Goal: Check status: Check status

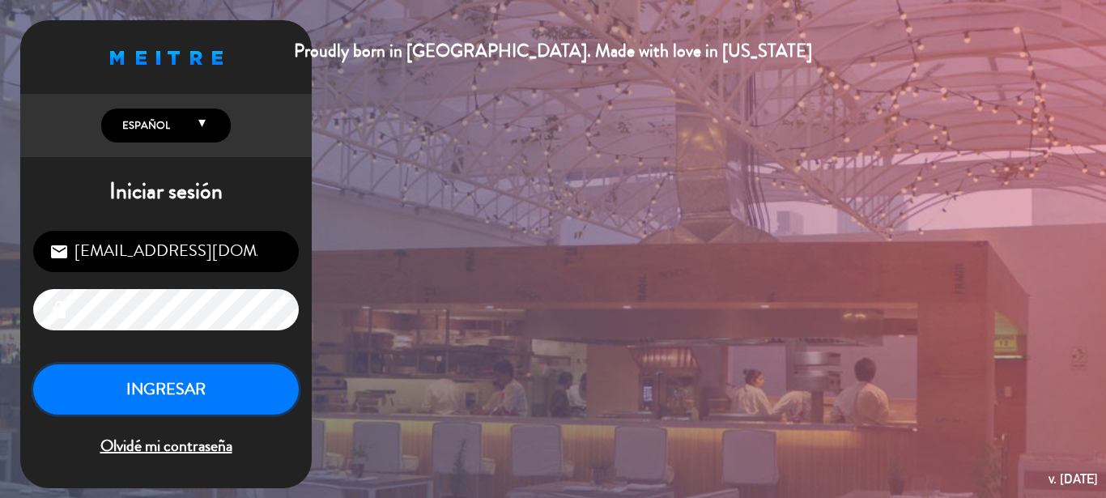
click at [196, 390] on button "INGRESAR" at bounding box center [165, 389] width 265 height 51
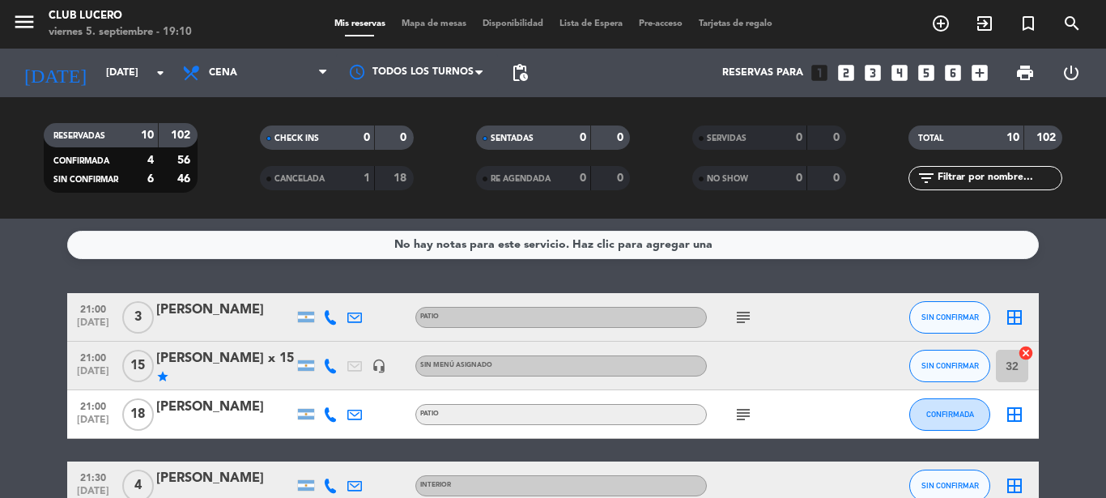
click at [748, 311] on icon "subject" at bounding box center [742, 317] width 19 height 19
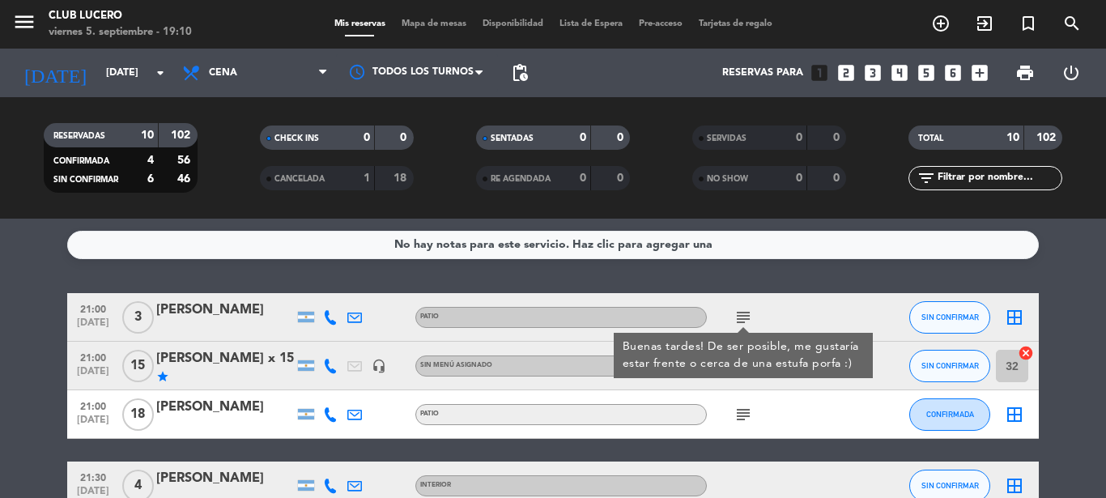
click at [852, 313] on div at bounding box center [874, 317] width 44 height 48
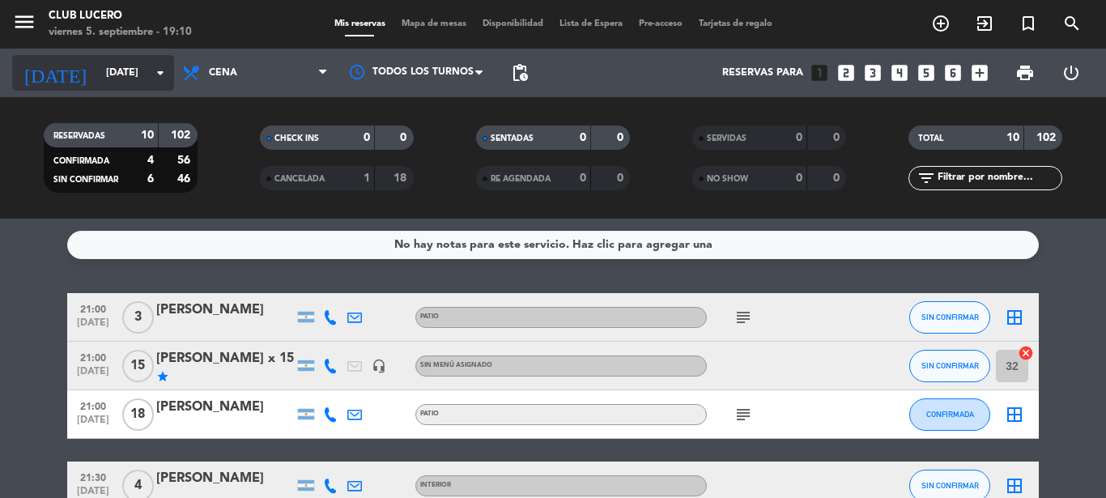
click at [146, 79] on input "[DATE]" at bounding box center [166, 73] width 137 height 28
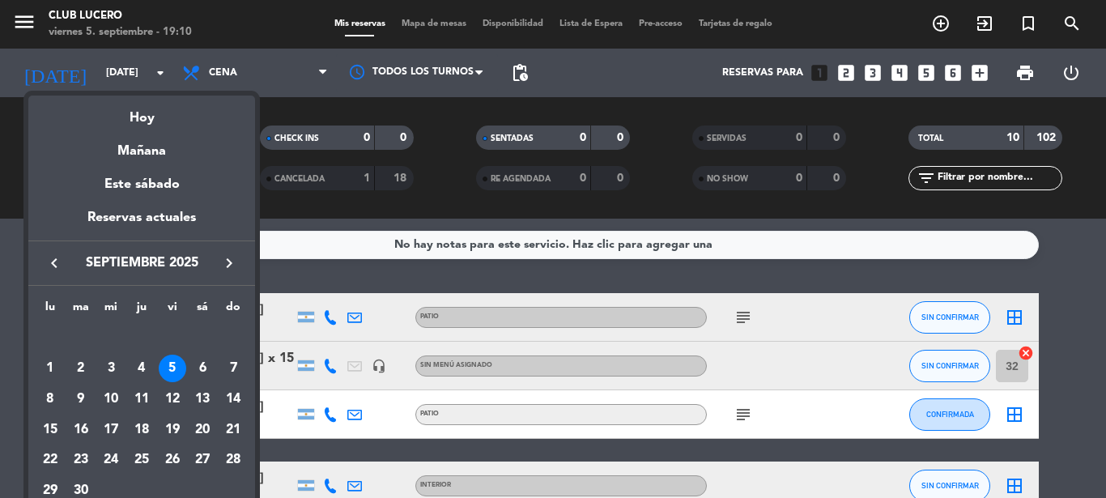
click at [361, 201] on div at bounding box center [553, 249] width 1106 height 498
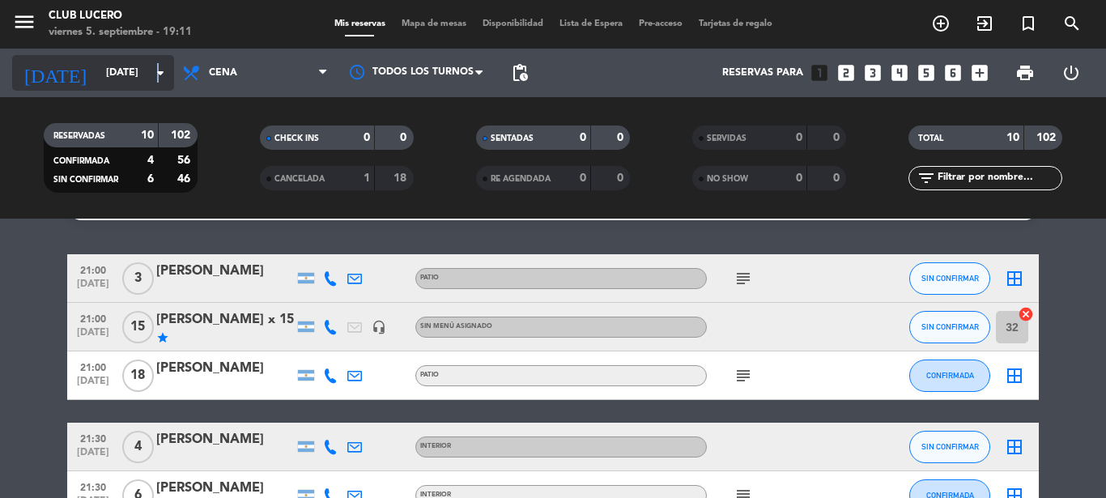
click at [157, 76] on icon "arrow_drop_down" at bounding box center [160, 72] width 19 height 19
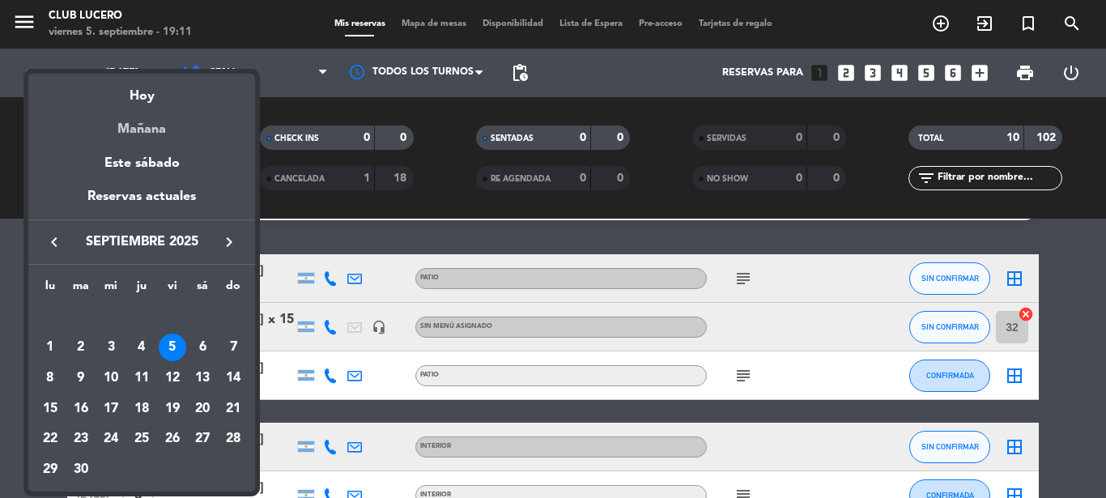
click at [146, 134] on div "Mañana" at bounding box center [141, 123] width 227 height 33
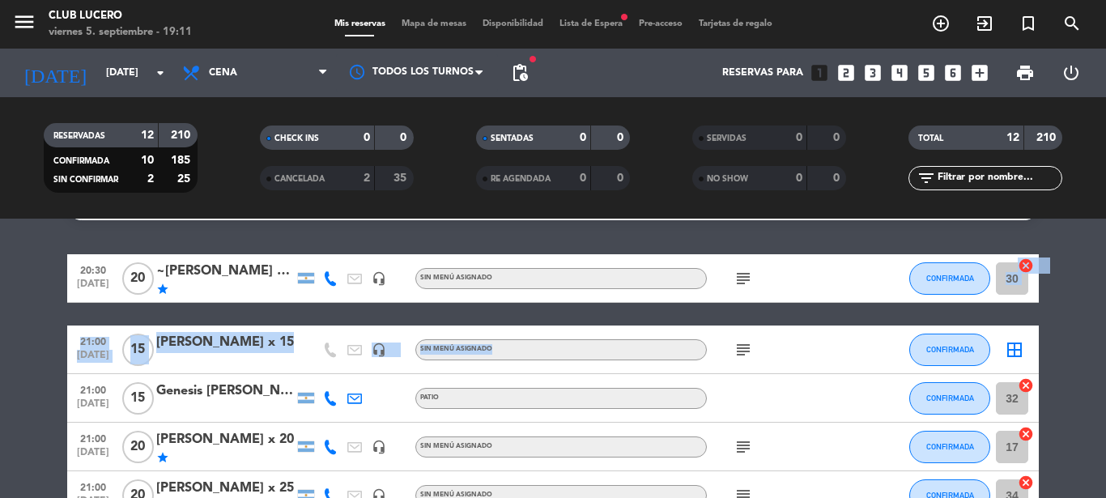
drag, startPoint x: 495, startPoint y: 235, endPoint x: 567, endPoint y: 361, distance: 145.0
click at [567, 361] on div "No hay notas para este servicio. Haz clic para agregar una 20:30 [DATE] ~[PERSO…" at bounding box center [553, 358] width 1106 height 279
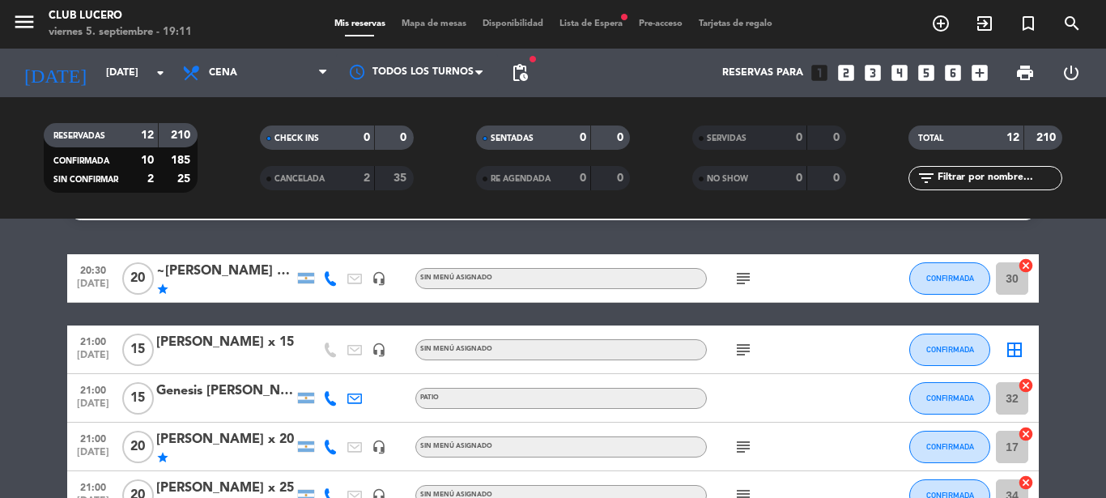
click at [744, 355] on icon "subject" at bounding box center [742, 349] width 19 height 19
click at [151, 82] on icon "arrow_drop_down" at bounding box center [160, 72] width 19 height 19
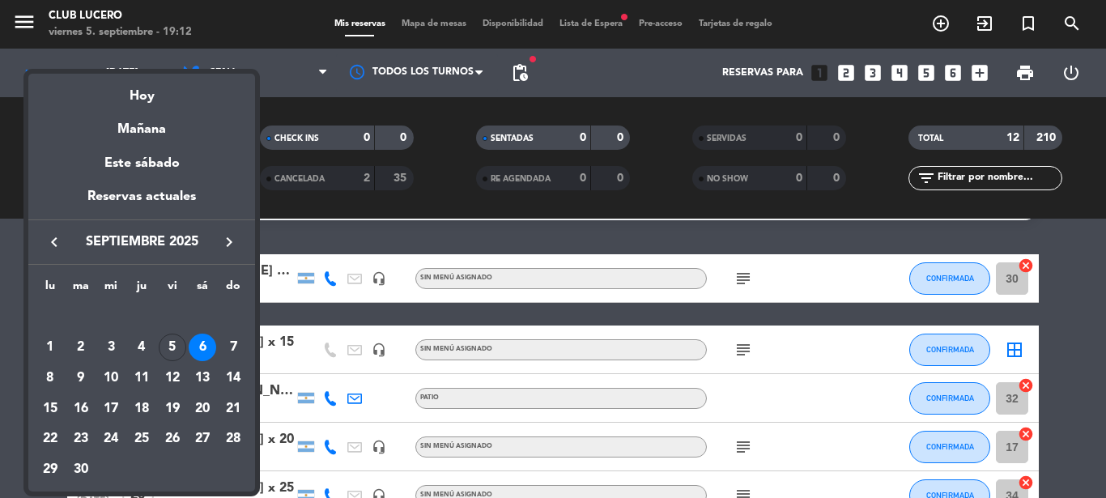
click at [11, 299] on div at bounding box center [553, 249] width 1106 height 498
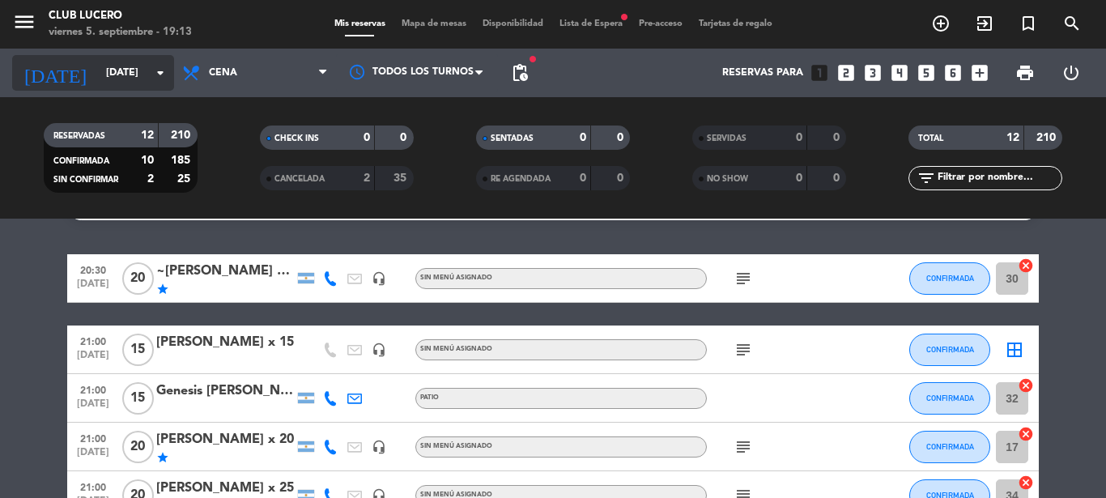
click at [150, 70] on div "[DATE] [DATE] arrow_drop_down" at bounding box center [93, 73] width 162 height 36
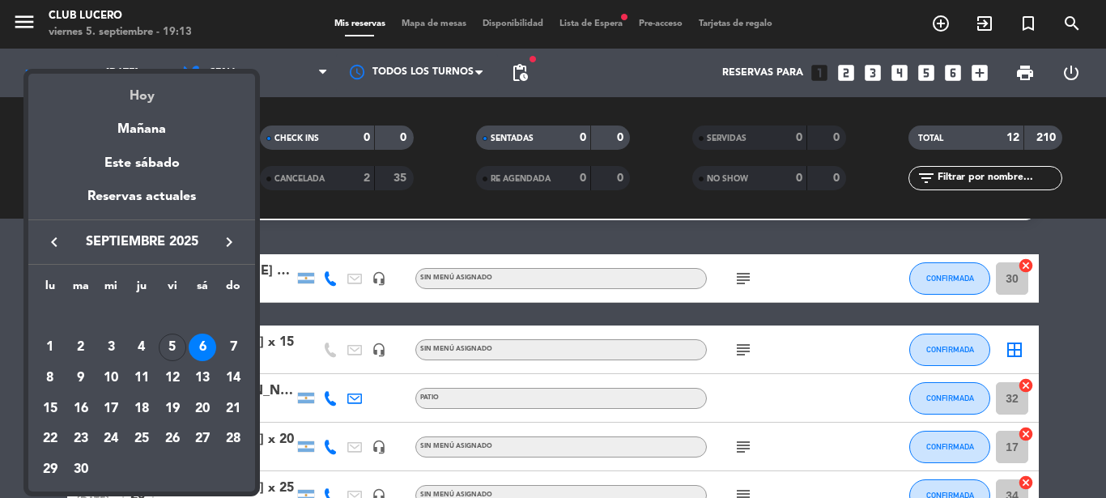
click at [139, 100] on div "Hoy" at bounding box center [141, 90] width 227 height 33
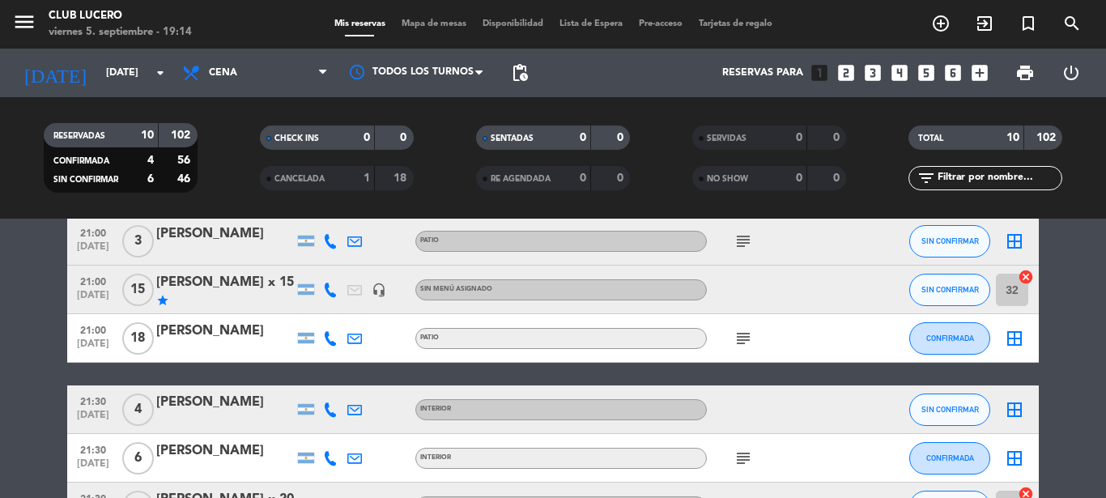
scroll to position [78, 0]
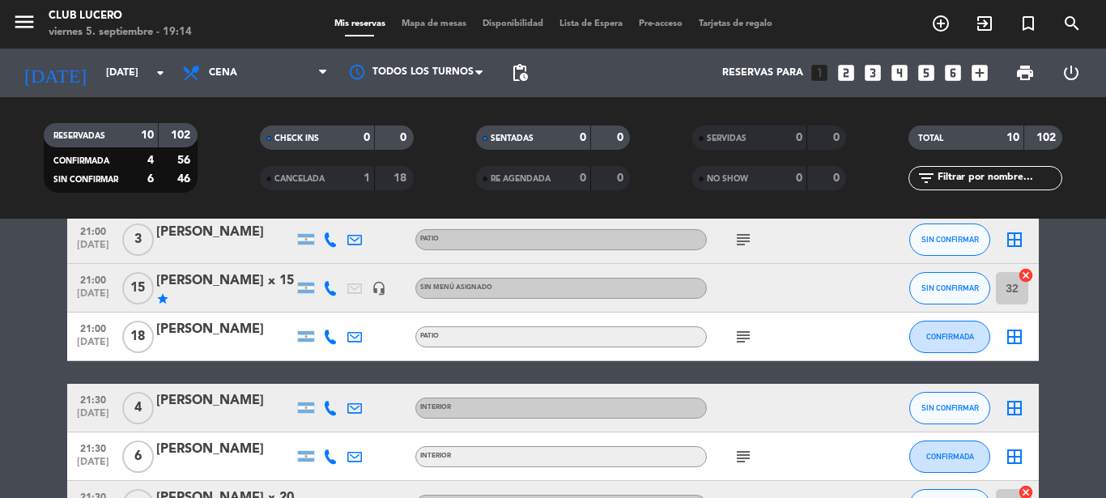
click at [62, 398] on bookings-row "21:00 [DATE] 3 [PERSON_NAME] Patio subject SIN CONFIRMAR border_all 21:00 [DATE…" at bounding box center [553, 492] width 1106 height 554
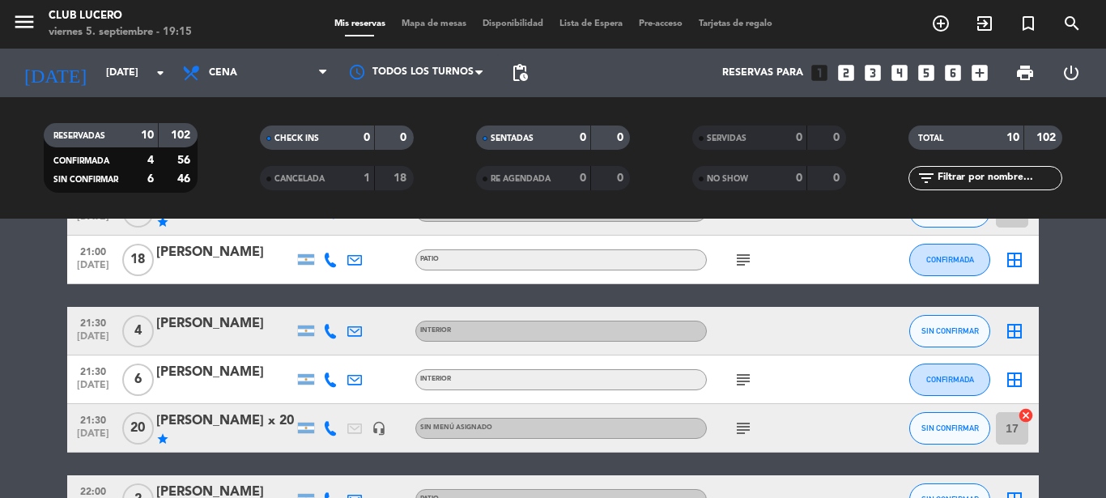
scroll to position [155, 0]
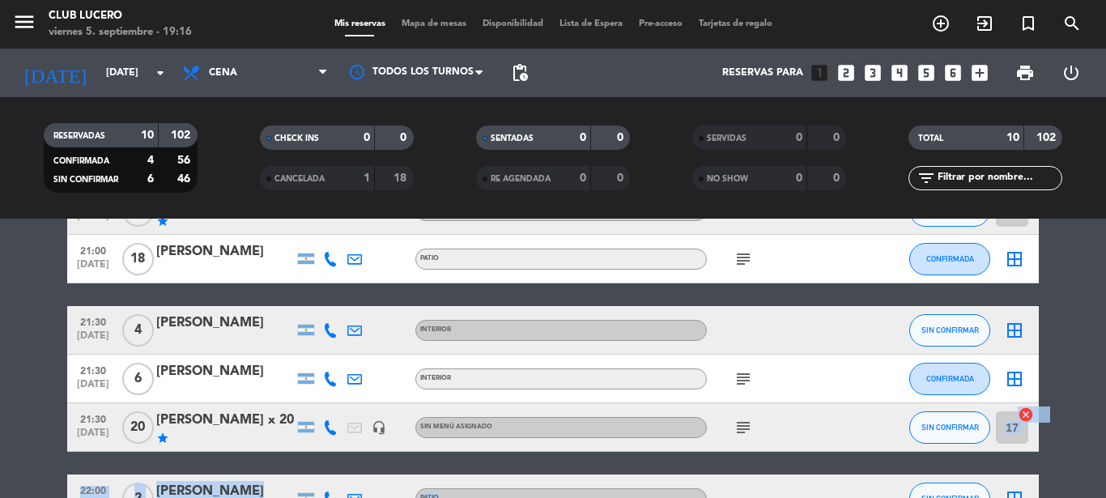
drag, startPoint x: 749, startPoint y: 378, endPoint x: 747, endPoint y: 481, distance: 102.8
click at [747, 481] on div "21:00 [DATE] 3 [PERSON_NAME] Patio subject SIN CONFIRMAR border_all 21:00 [DATE…" at bounding box center [552, 415] width 971 height 554
click at [732, 380] on span "subject" at bounding box center [743, 378] width 24 height 19
click at [741, 382] on icon "subject" at bounding box center [742, 378] width 19 height 19
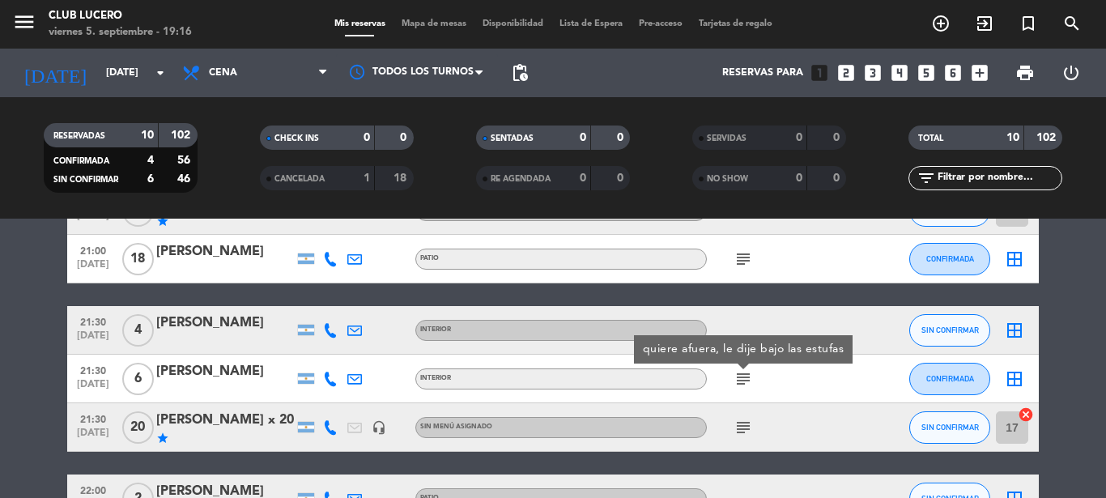
click at [745, 381] on icon "subject" at bounding box center [742, 378] width 19 height 19
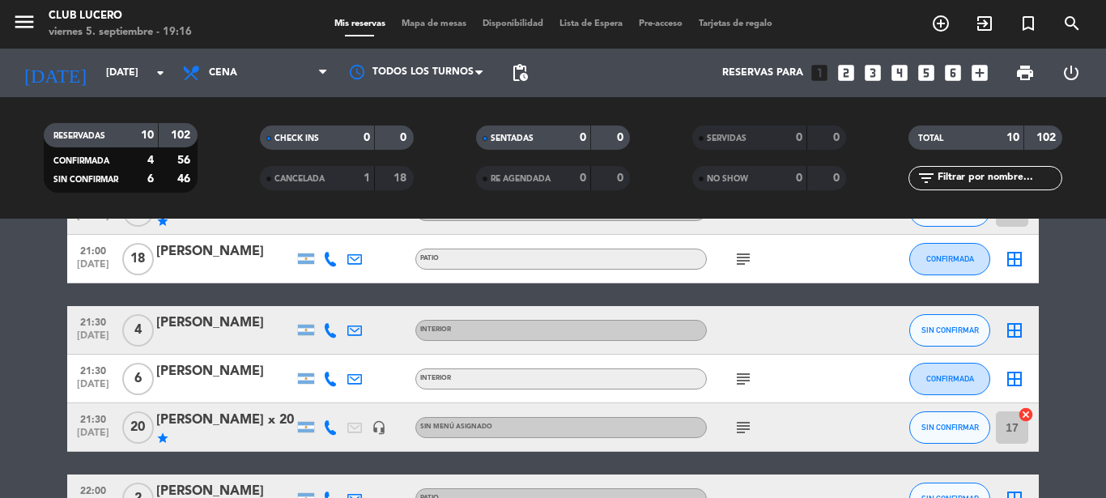
click at [34, 425] on bookings-row "21:00 [DATE] 3 [PERSON_NAME] Patio subject SIN CONFIRMAR border_all 21:00 [DATE…" at bounding box center [553, 415] width 1106 height 554
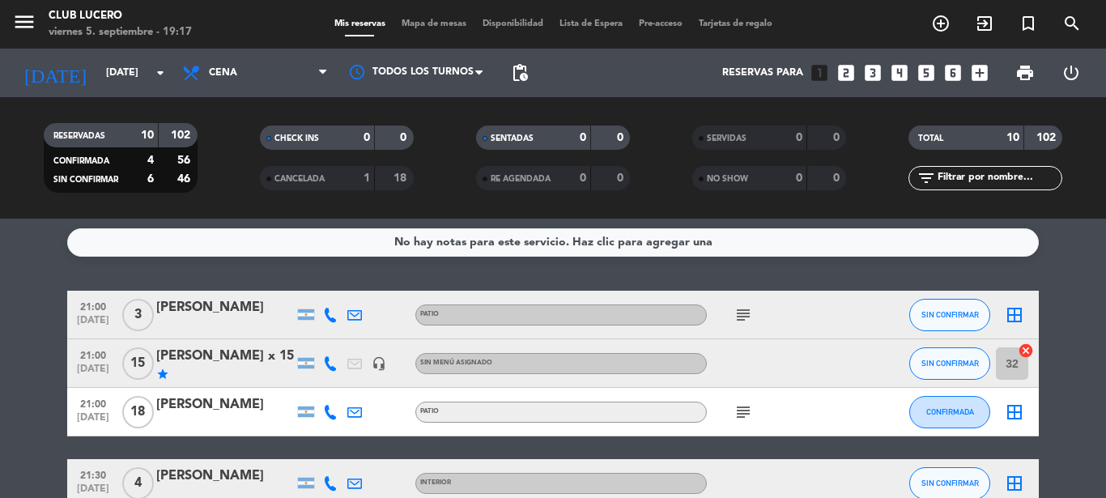
scroll to position [0, 0]
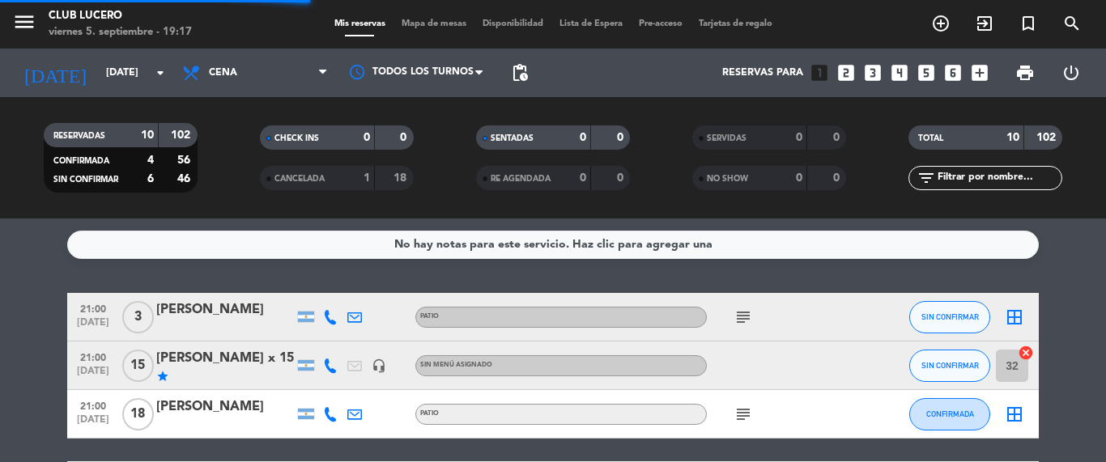
click at [161, 107] on div "menu Club [PERSON_NAME][DATE] 5. septiembre - 19:17 Mis reservas Mapa de mesas …" at bounding box center [553, 109] width 1106 height 219
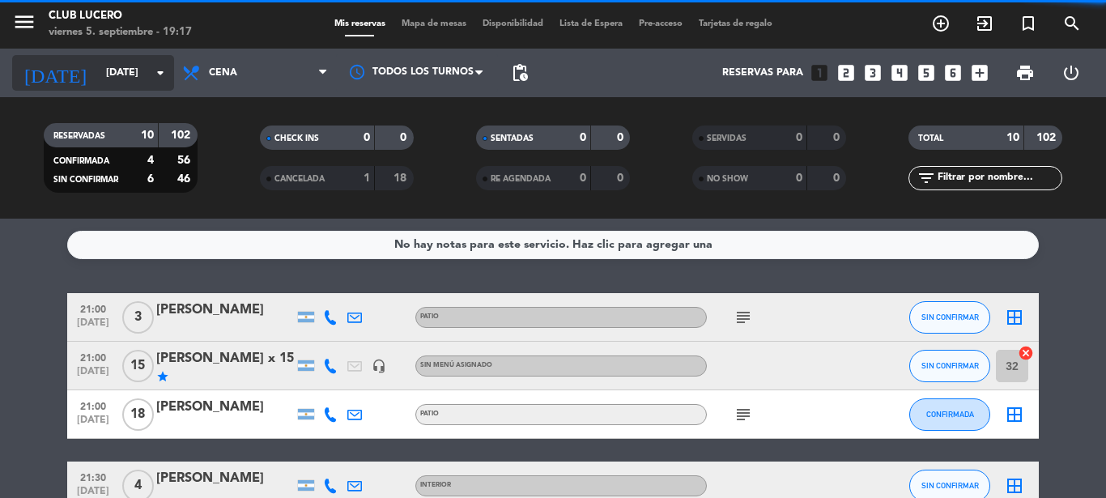
click at [155, 67] on icon "arrow_drop_down" at bounding box center [160, 72] width 19 height 19
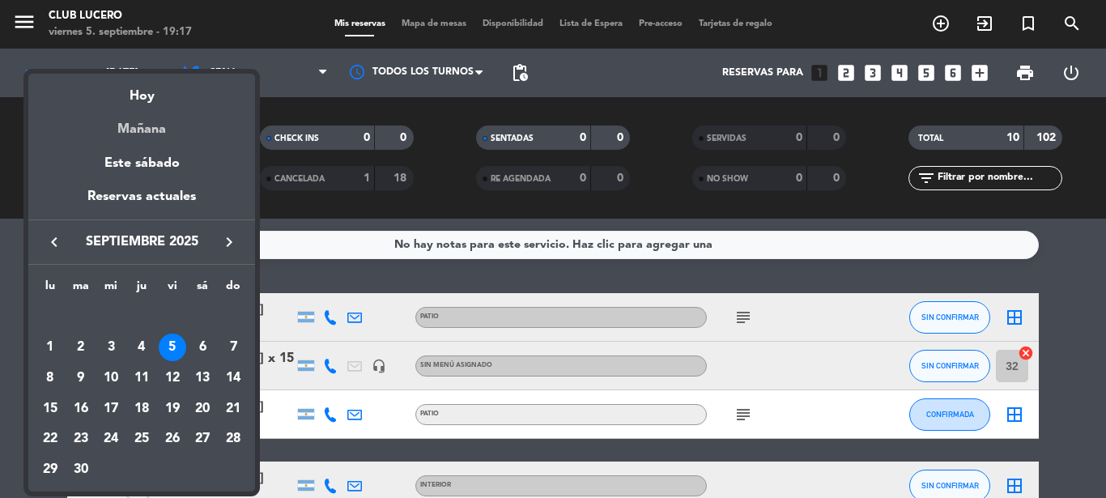
click at [138, 135] on div "Mañana" at bounding box center [141, 123] width 227 height 33
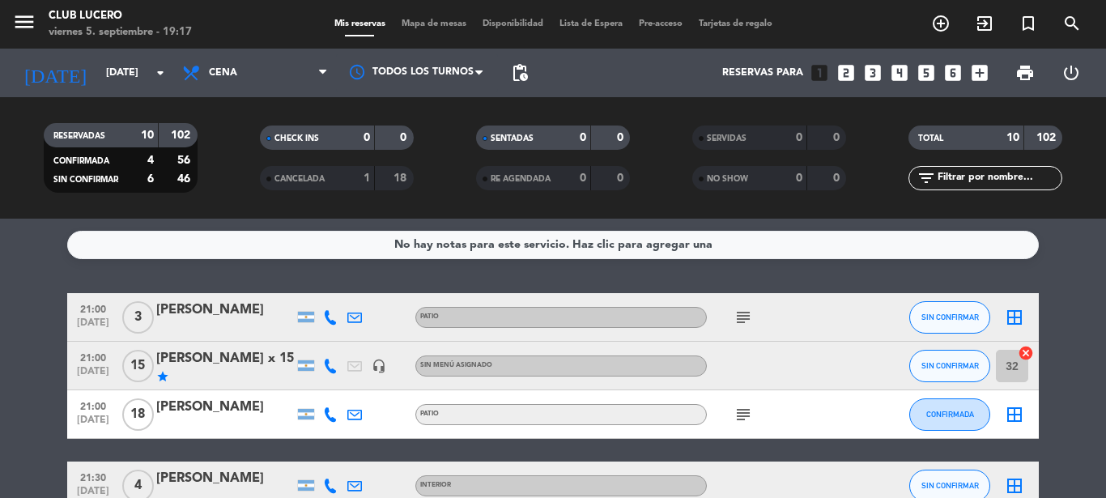
type input "[DATE]"
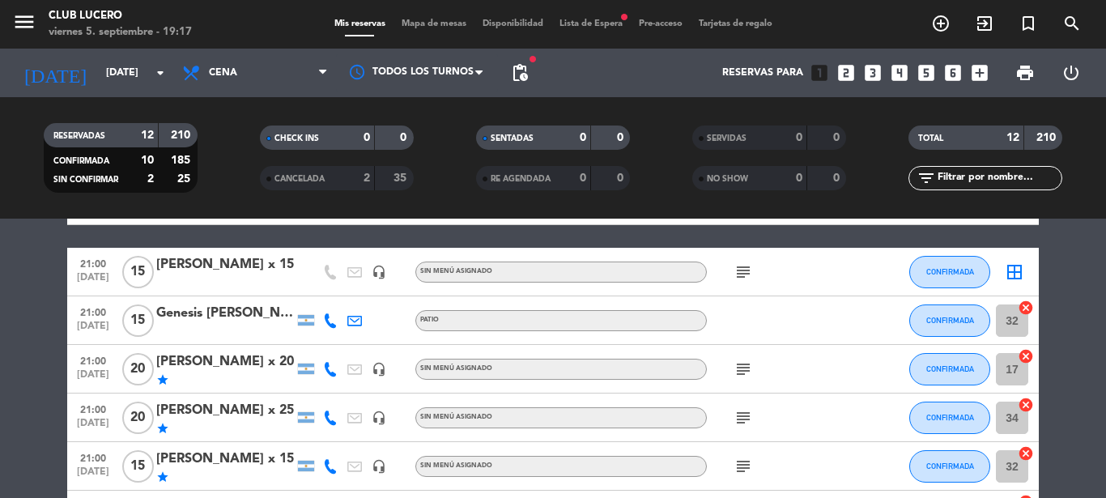
scroll to position [155, 0]
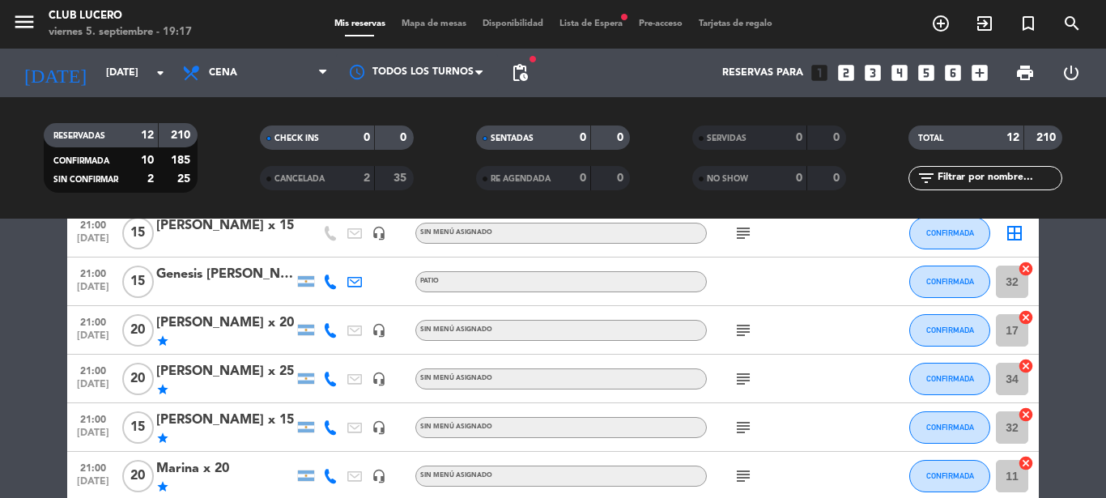
click at [729, 379] on div "subject" at bounding box center [780, 379] width 146 height 48
click at [745, 377] on icon "subject" at bounding box center [742, 378] width 19 height 19
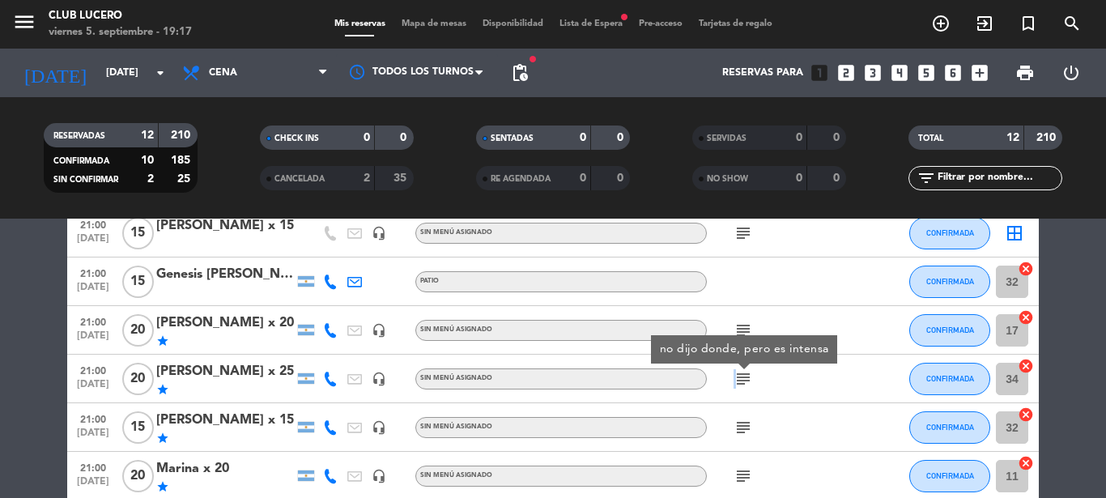
click at [732, 380] on div "subject no dijo donde, pero es intensa" at bounding box center [780, 379] width 146 height 48
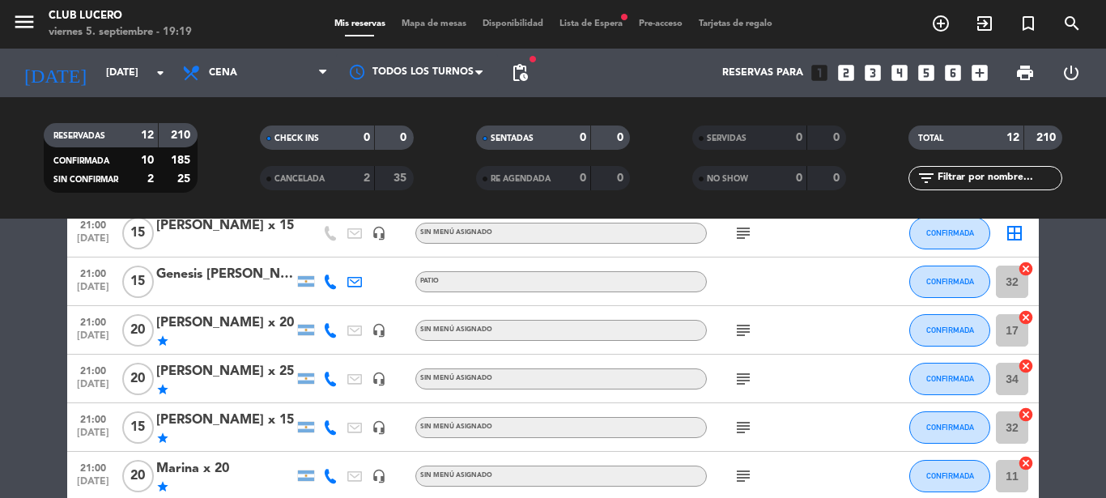
click at [11, 406] on bookings-row "20:30 [DATE] ~[PERSON_NAME] x 35 star headset_mic Sin menú asignado subject CON…" at bounding box center [553, 463] width 1106 height 651
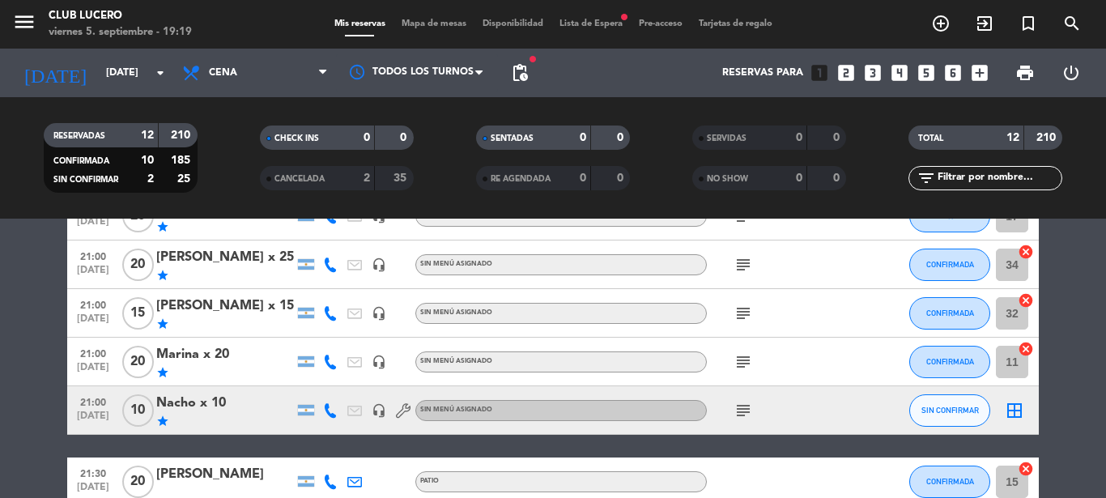
scroll to position [272, 0]
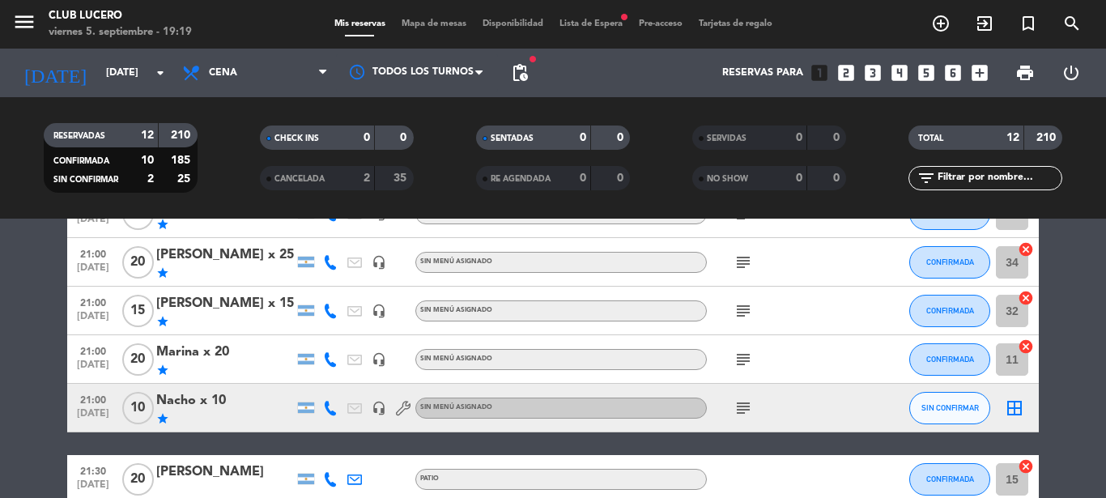
click at [737, 401] on icon "subject" at bounding box center [742, 407] width 19 height 19
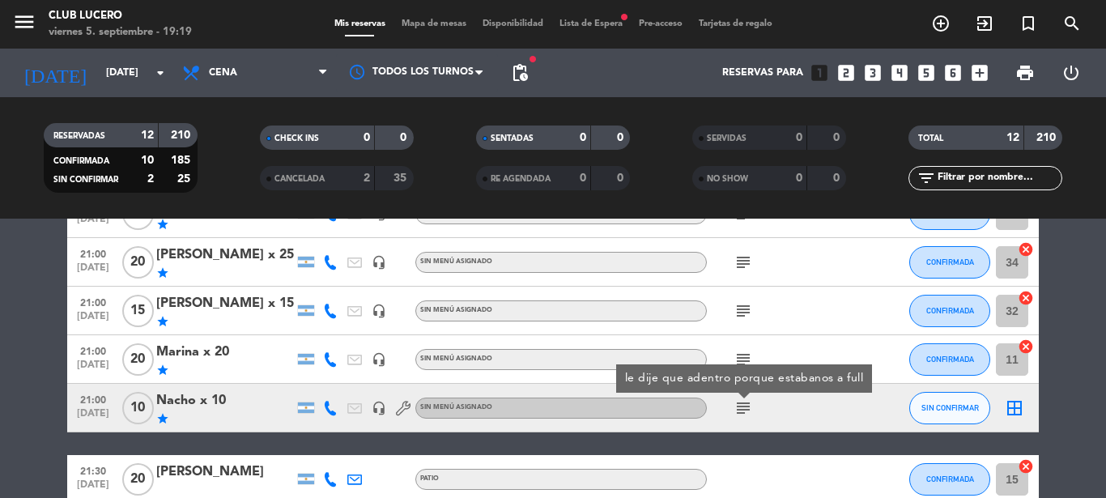
click at [734, 407] on icon "subject" at bounding box center [742, 407] width 19 height 19
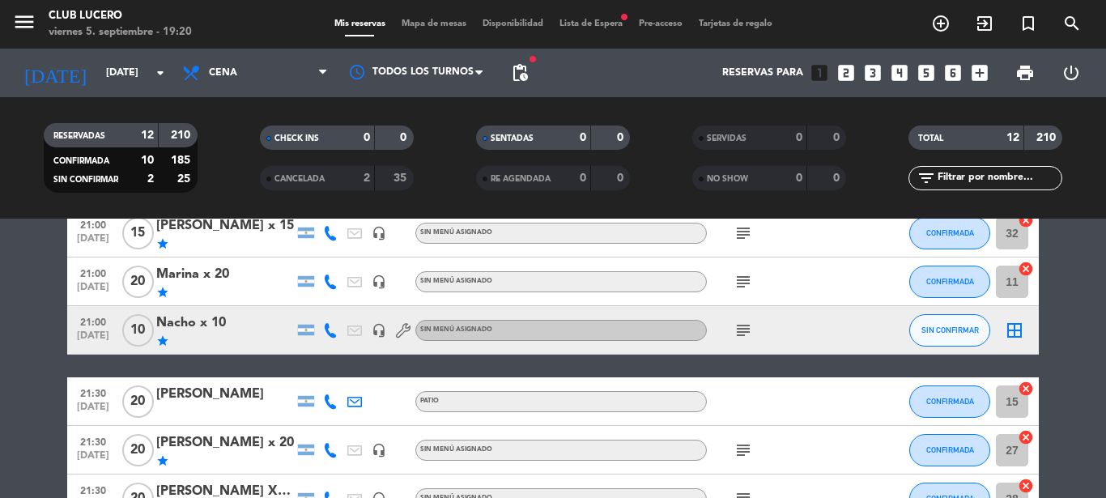
scroll to position [389, 0]
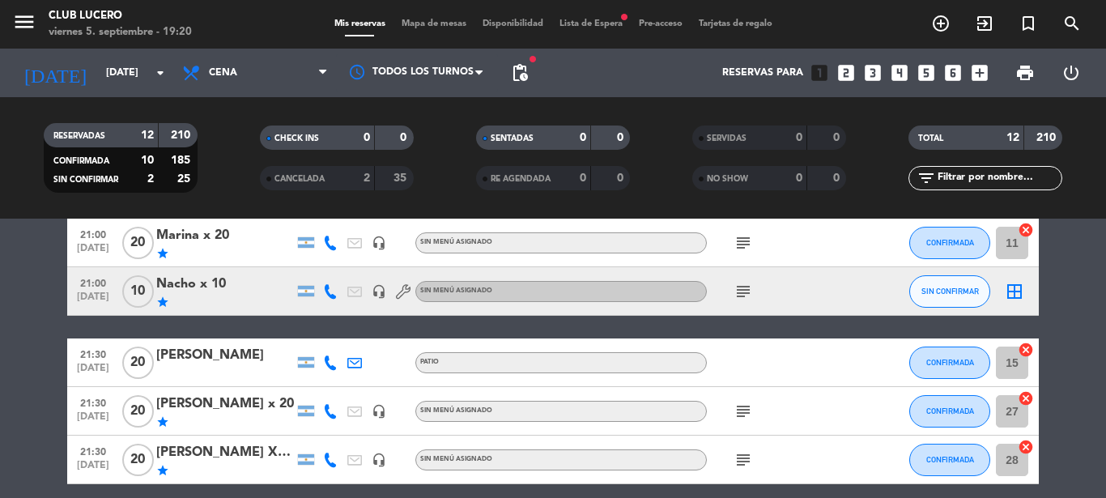
click at [43, 421] on bookings-row "20:30 [DATE] ~[PERSON_NAME] x 35 star headset_mic Sin menú asignado subject CON…" at bounding box center [553, 229] width 1106 height 651
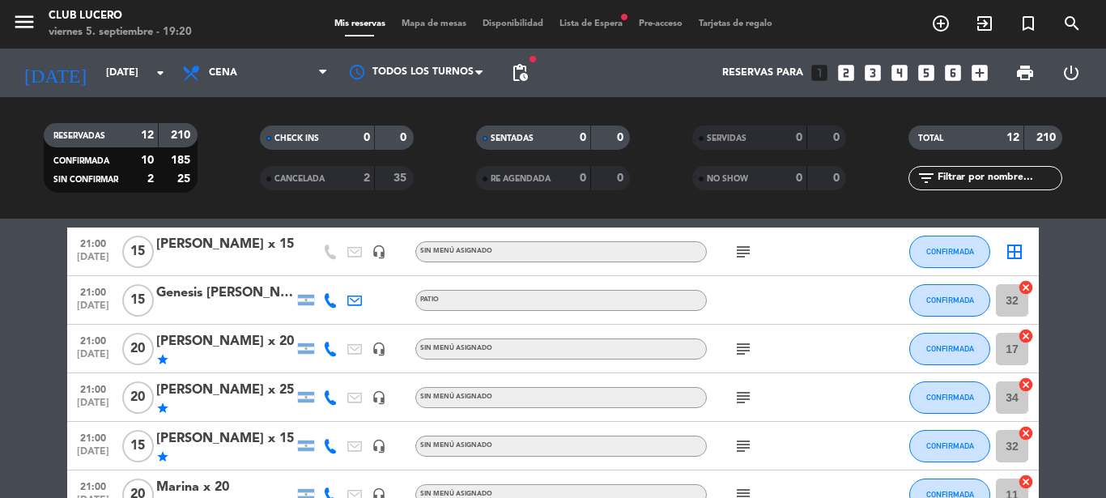
scroll to position [155, 0]
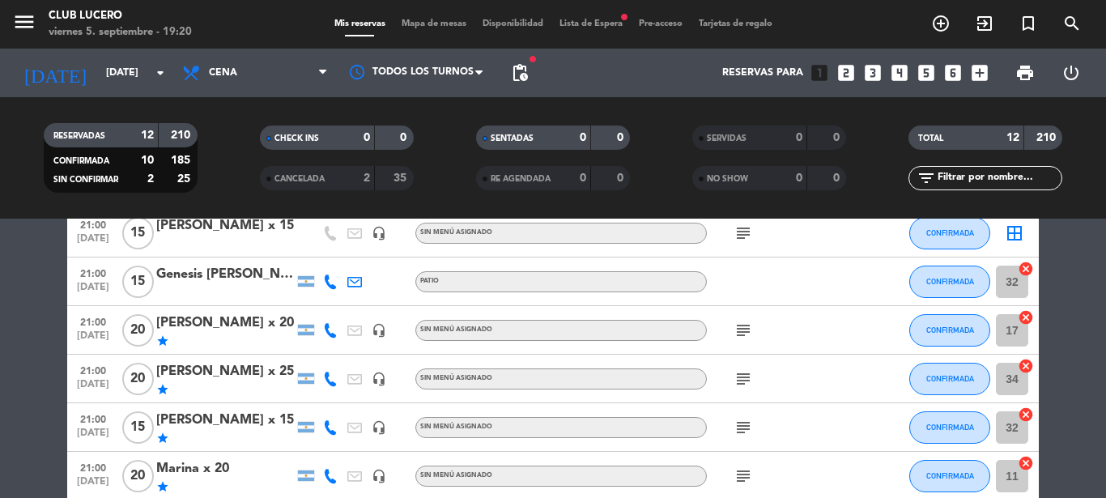
click at [741, 236] on icon "subject" at bounding box center [742, 232] width 19 height 19
click at [1072, 338] on bookings-row "20:30 [DATE] ~[PERSON_NAME] x 35 star headset_mic Sin menú asignado subject CON…" at bounding box center [553, 463] width 1106 height 651
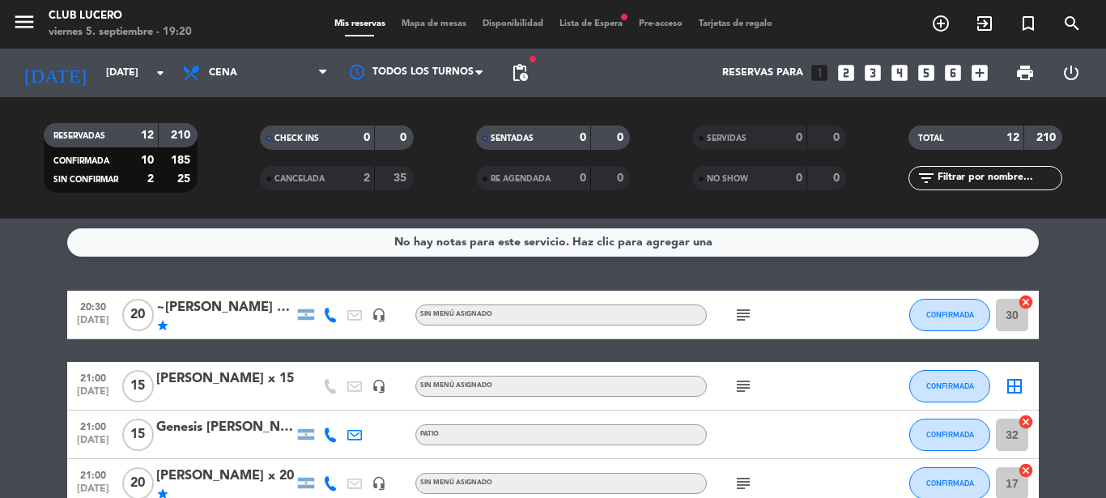
scroll to position [0, 0]
